Goal: Find specific page/section: Find specific page/section

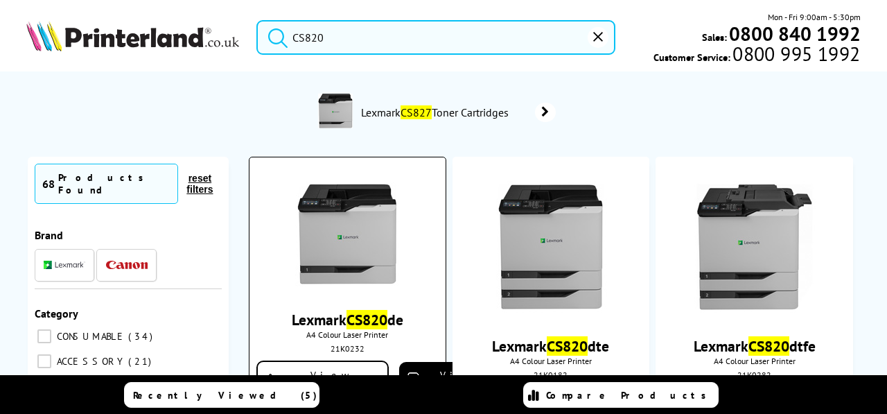
scroll to position [139, 0]
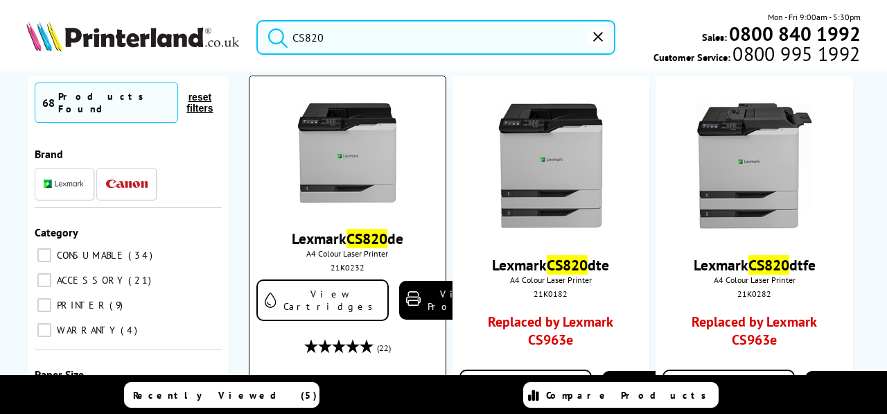
type input "CS820"
click at [378, 195] on img at bounding box center [347, 153] width 104 height 105
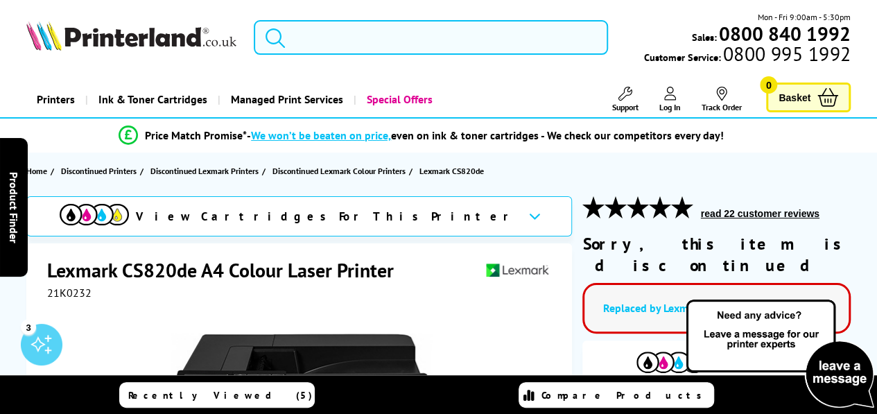
click at [329, 42] on input "search" at bounding box center [431, 37] width 354 height 35
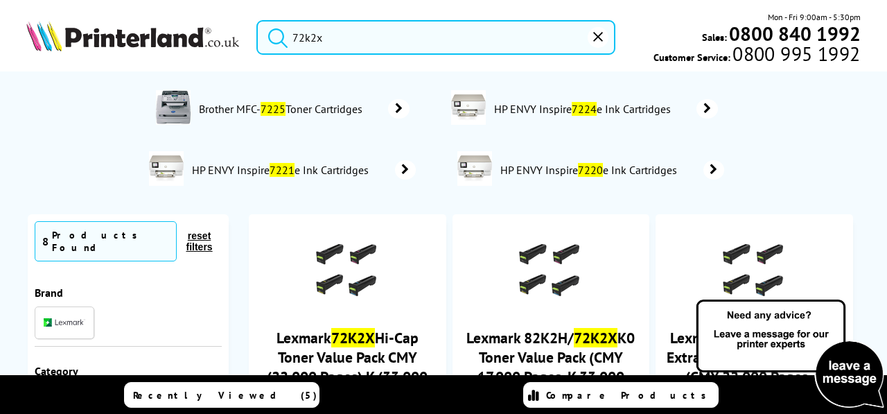
type input "72k2x"
click at [257, 20] on button "submit" at bounding box center [274, 35] width 35 height 31
